Goal: Transaction & Acquisition: Obtain resource

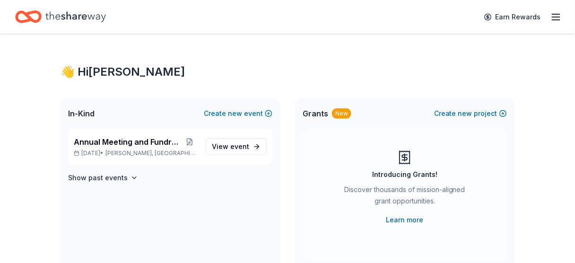
click at [555, 16] on icon "button" at bounding box center [555, 16] width 11 height 11
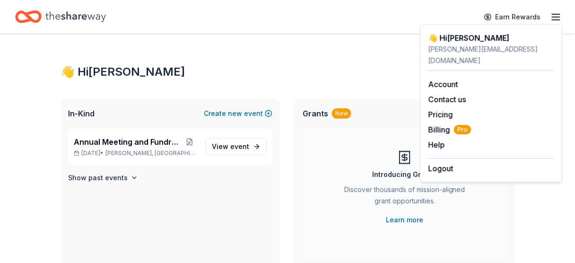
click at [82, 16] on icon "Home" at bounding box center [75, 16] width 60 height 10
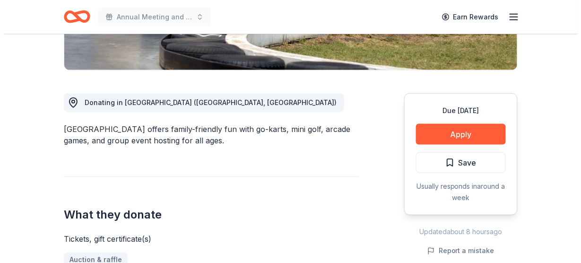
scroll to position [224, 0]
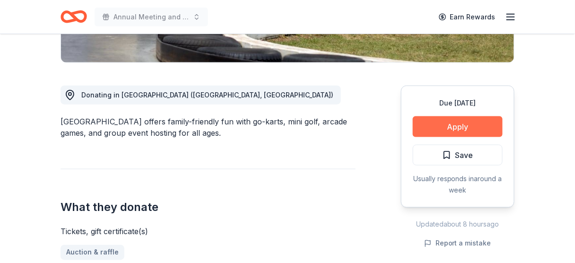
click at [456, 125] on button "Apply" at bounding box center [457, 126] width 90 height 21
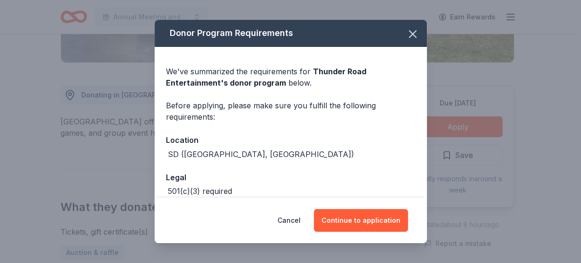
scroll to position [49, 0]
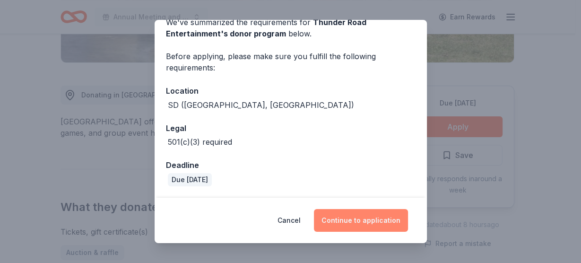
click at [355, 223] on button "Continue to application" at bounding box center [361, 220] width 94 height 23
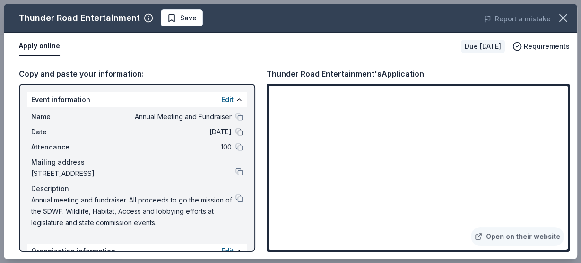
click at [235, 130] on button at bounding box center [239, 132] width 8 height 8
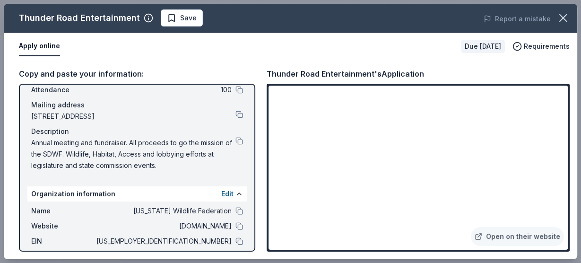
scroll to position [57, 0]
click at [170, 155] on span "Annual meeting and fundraiser. All proceeds to go the mission of the SDWF. Wild…" at bounding box center [133, 154] width 204 height 34
click at [235, 140] on button at bounding box center [239, 141] width 8 height 8
click at [185, 17] on span "Save" at bounding box center [188, 17] width 17 height 11
